Goal: Task Accomplishment & Management: Complete application form

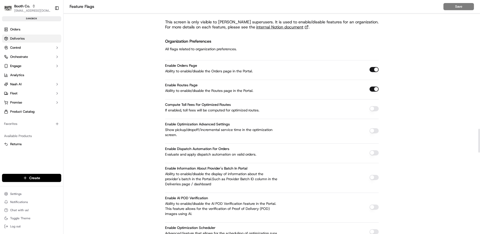
scroll to position [1266, 0]
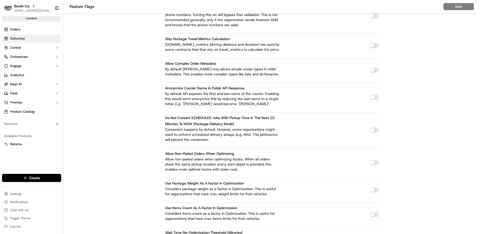
click at [15, 39] on span "Deliveries" at bounding box center [17, 38] width 14 height 5
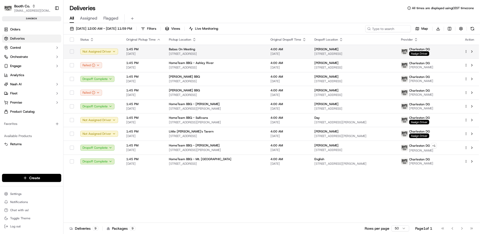
click at [466, 50] on html "Booth Co. [EMAIL_ADDRESS][DOMAIN_NAME] Toggle Sidebar sandbox Orders Deliveries…" at bounding box center [240, 117] width 480 height 234
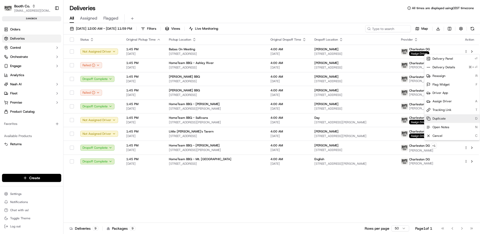
click at [441, 117] on span "Duplicate" at bounding box center [439, 119] width 13 height 4
click at [29, 194] on html "Booth Co. [EMAIL_ADDRESS][DOMAIN_NAME] Toggle Sidebar sandbox Orders Deliveries…" at bounding box center [240, 117] width 480 height 234
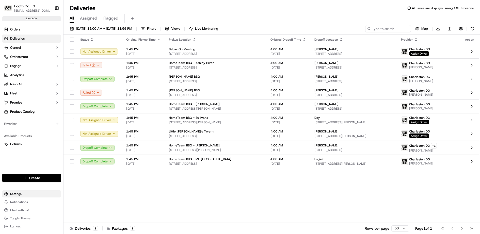
click at [31, 194] on html "Booth Co. [EMAIL_ADDRESS][DOMAIN_NAME] Toggle Sidebar sandbox Orders Deliveries…" at bounding box center [240, 117] width 480 height 234
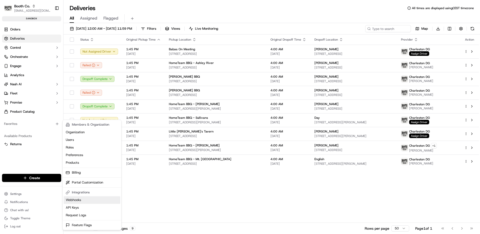
click at [86, 200] on link "Webhooks" at bounding box center [92, 200] width 57 height 8
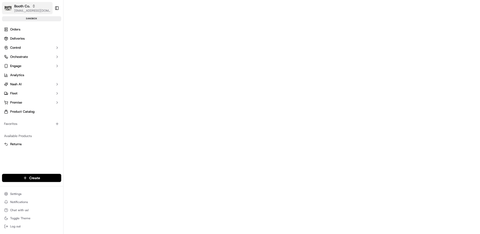
click at [30, 10] on span "[EMAIL_ADDRESS][DOMAIN_NAME]" at bounding box center [32, 11] width 36 height 4
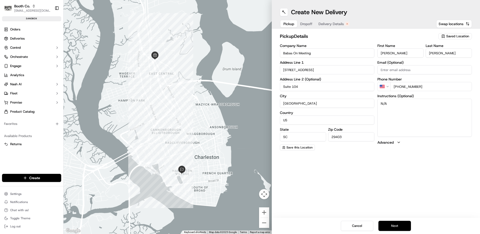
click at [392, 225] on button "Next" at bounding box center [394, 226] width 33 height 10
click at [393, 227] on button "Next" at bounding box center [394, 226] width 33 height 10
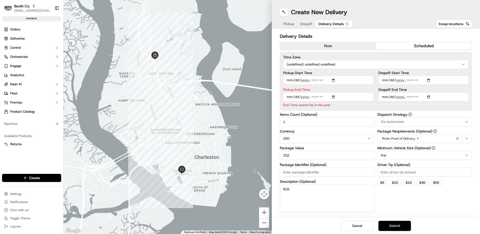
click at [393, 227] on button "Submit" at bounding box center [394, 226] width 33 height 10
